Goal: Information Seeking & Learning: Learn about a topic

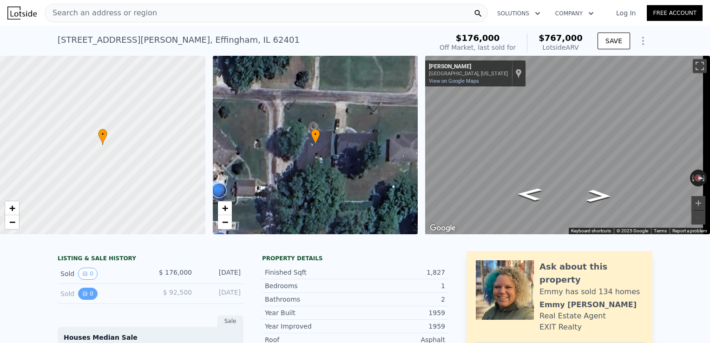
click at [83, 296] on icon "View historical data" at bounding box center [85, 294] width 6 height 6
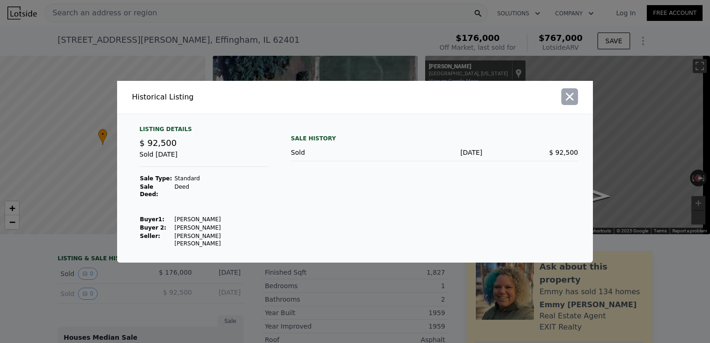
click at [570, 100] on icon "button" at bounding box center [570, 96] width 8 height 8
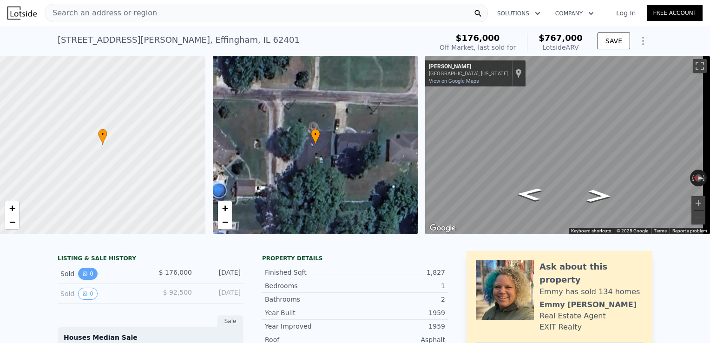
click at [83, 276] on icon "View historical data" at bounding box center [85, 274] width 6 height 6
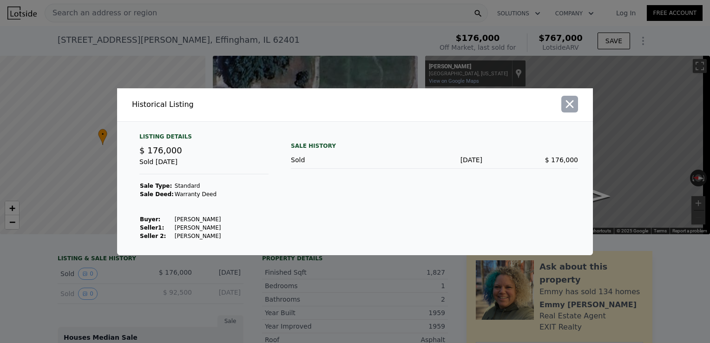
click at [566, 108] on icon "button" at bounding box center [569, 104] width 13 height 13
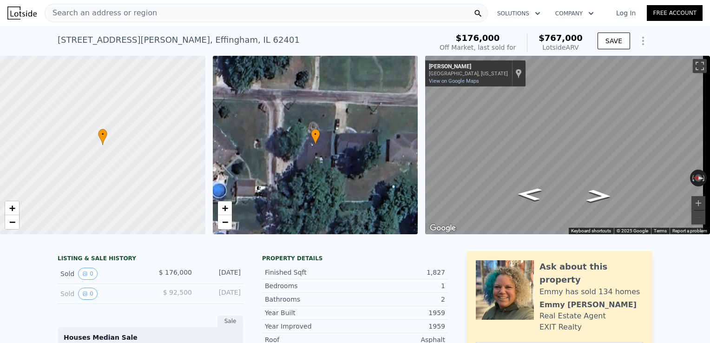
click at [98, 13] on span "Search an address or region" at bounding box center [101, 12] width 112 height 11
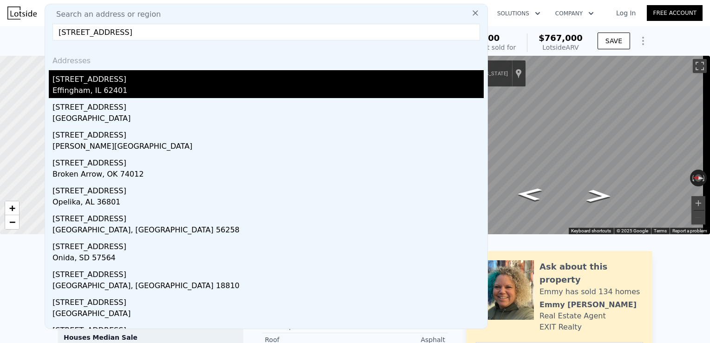
type input "[STREET_ADDRESS]"
click at [99, 88] on div "Effingham, IL 62401" at bounding box center [267, 91] width 431 height 13
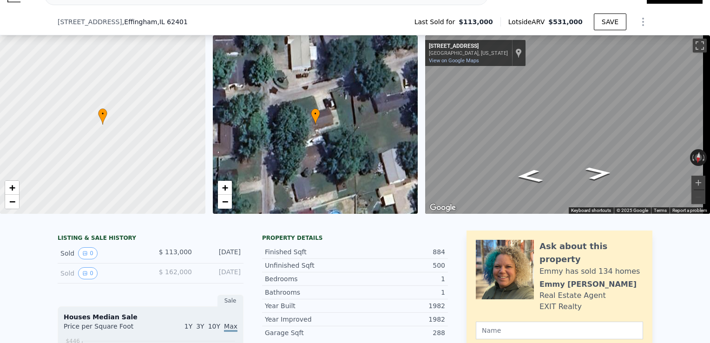
scroll to position [43, 0]
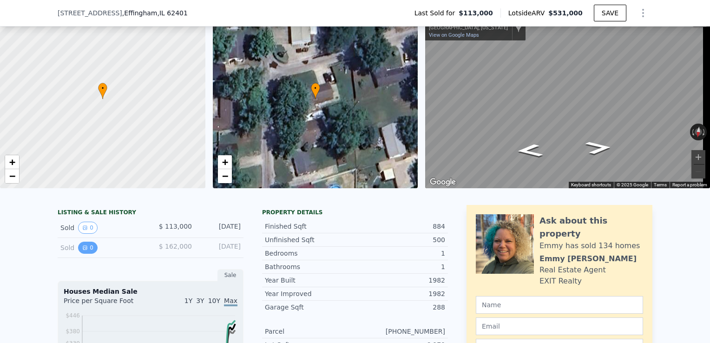
click at [85, 254] on button "0" at bounding box center [88, 247] width 20 height 12
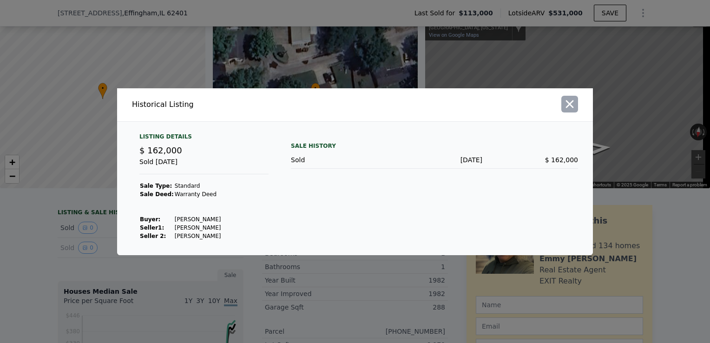
click at [568, 104] on icon "button" at bounding box center [570, 104] width 8 height 8
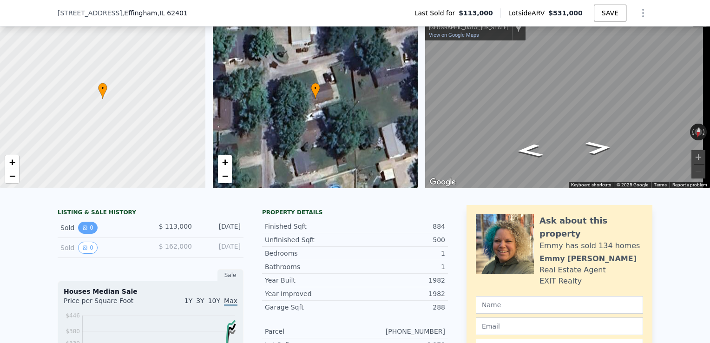
click at [89, 234] on button "0" at bounding box center [88, 227] width 20 height 12
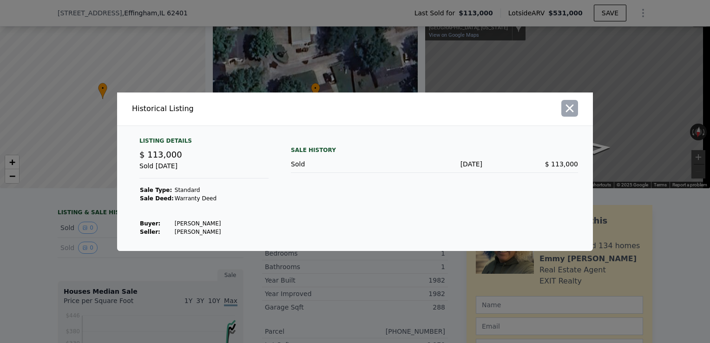
click at [572, 112] on icon "button" at bounding box center [570, 108] width 8 height 8
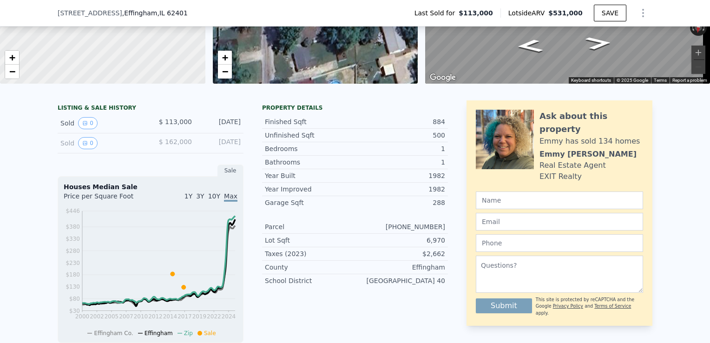
scroll to position [136, 0]
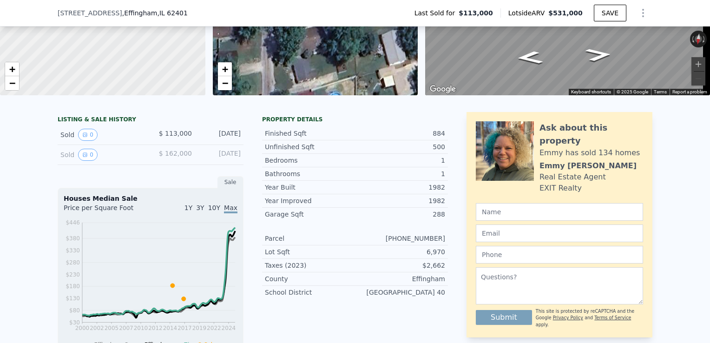
type input "1.5"
type input "1380"
type input "13939.2"
type input "$ 767,000"
type input "$ 536,454"
